Goal: Find specific page/section: Find specific page/section

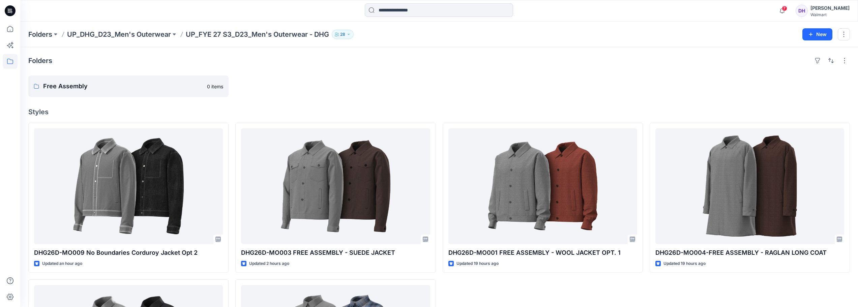
click at [228, 36] on p "UP_FYE 27 S3_D23_Men's Outerwear - DHG" at bounding box center [257, 34] width 143 height 9
click at [228, 33] on p "UP_FYE 27 S3_D23_Men's Outerwear - DHG" at bounding box center [257, 34] width 143 height 9
click at [139, 34] on p "UP_DHG_D23_Men's Outerwear" at bounding box center [119, 34] width 104 height 9
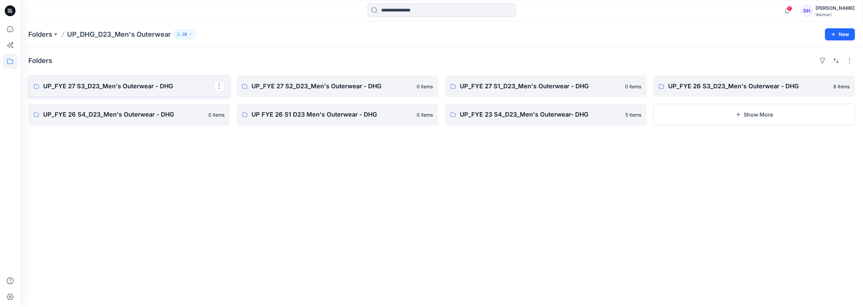
click at [142, 92] on link "UP_FYE 27 S3_D23_Men's Outerwear - DHG" at bounding box center [129, 87] width 202 height 22
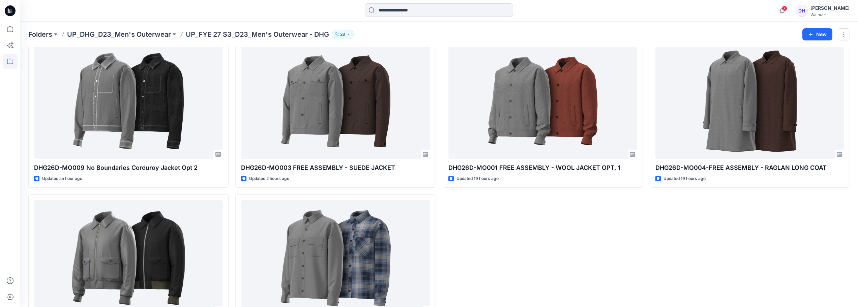
scroll to position [83, 0]
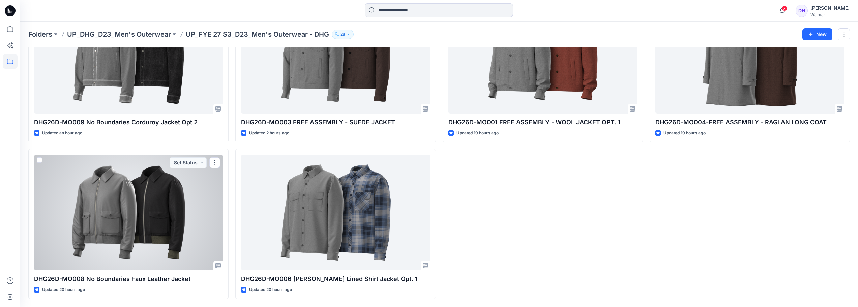
click at [162, 227] on div at bounding box center [128, 213] width 189 height 116
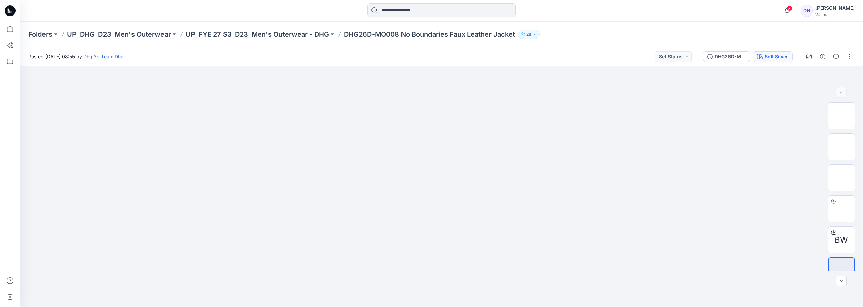
click at [769, 60] on div "Soft Silver" at bounding box center [777, 56] width 24 height 7
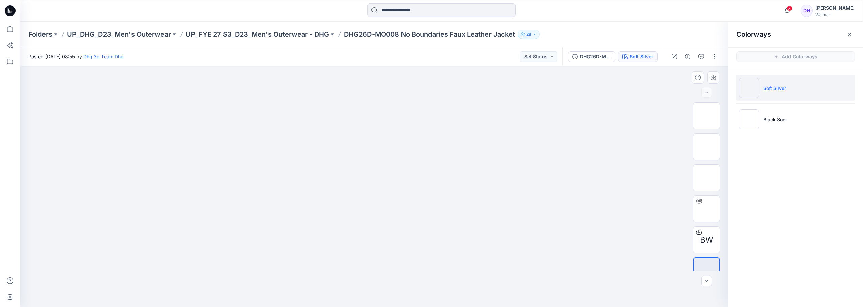
click at [523, 86] on img at bounding box center [374, 86] width 337 height 0
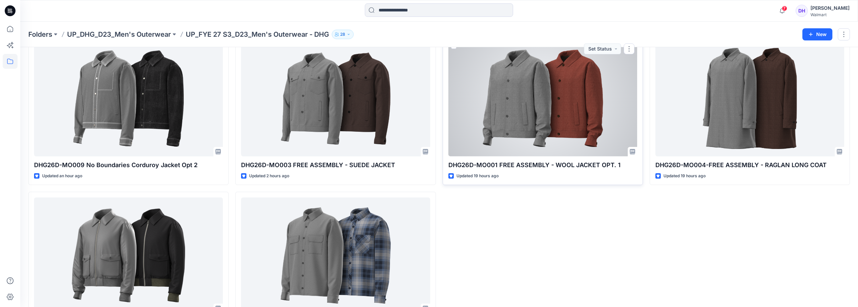
scroll to position [83, 0]
